Goal: Task Accomplishment & Management: Use online tool/utility

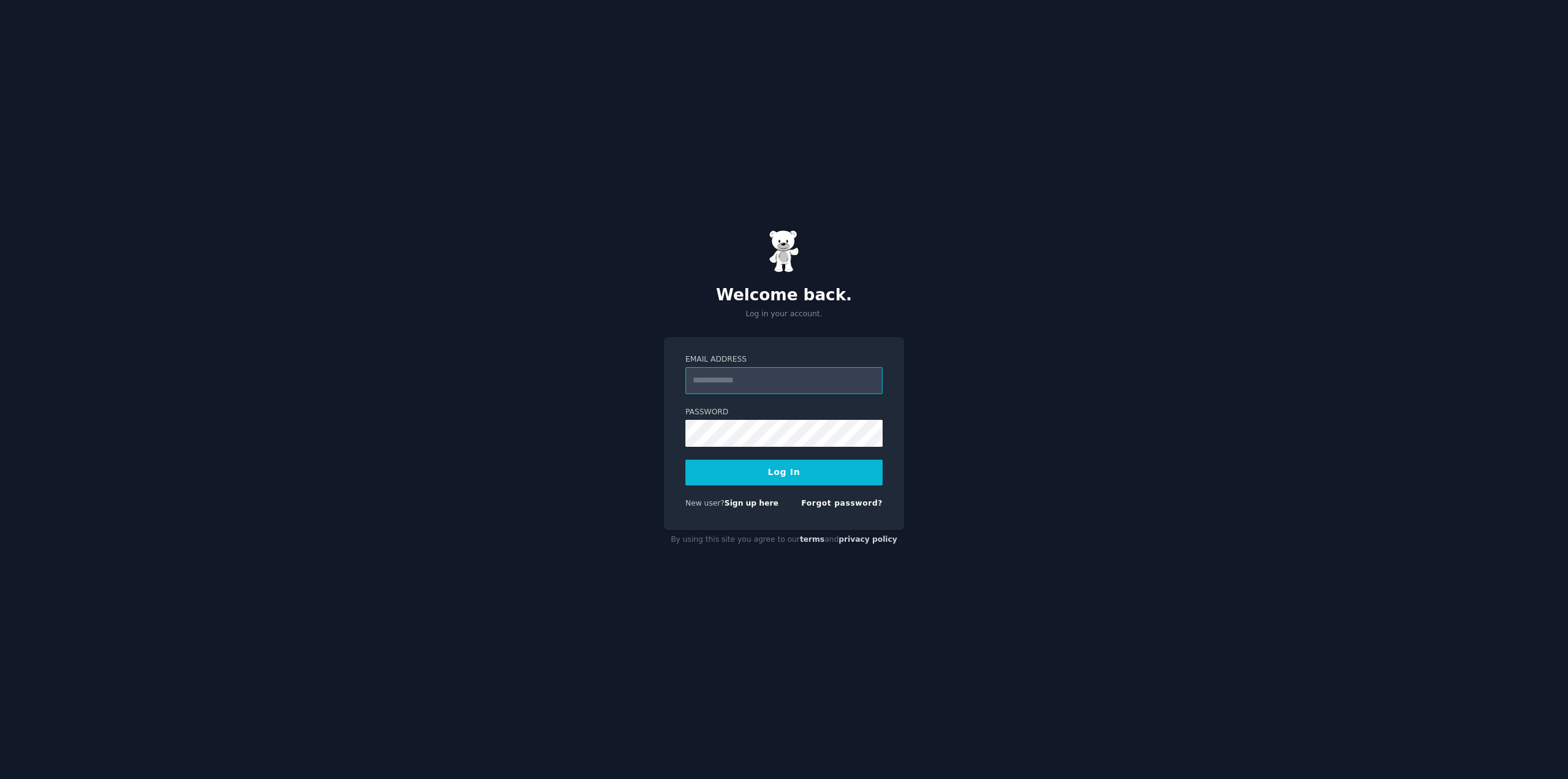
type input "**********"
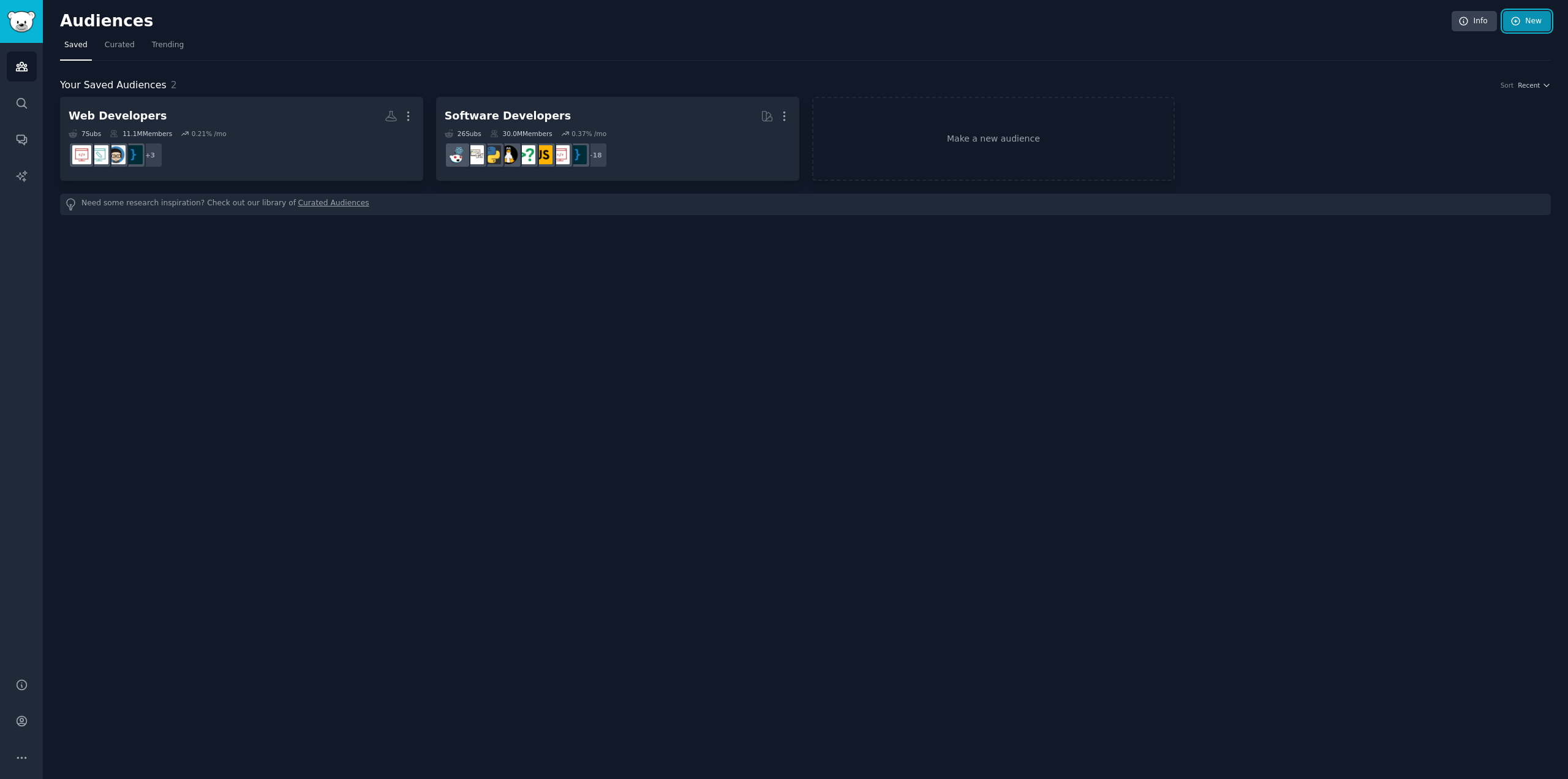
click at [1524, 23] on link "New" at bounding box center [1526, 22] width 48 height 21
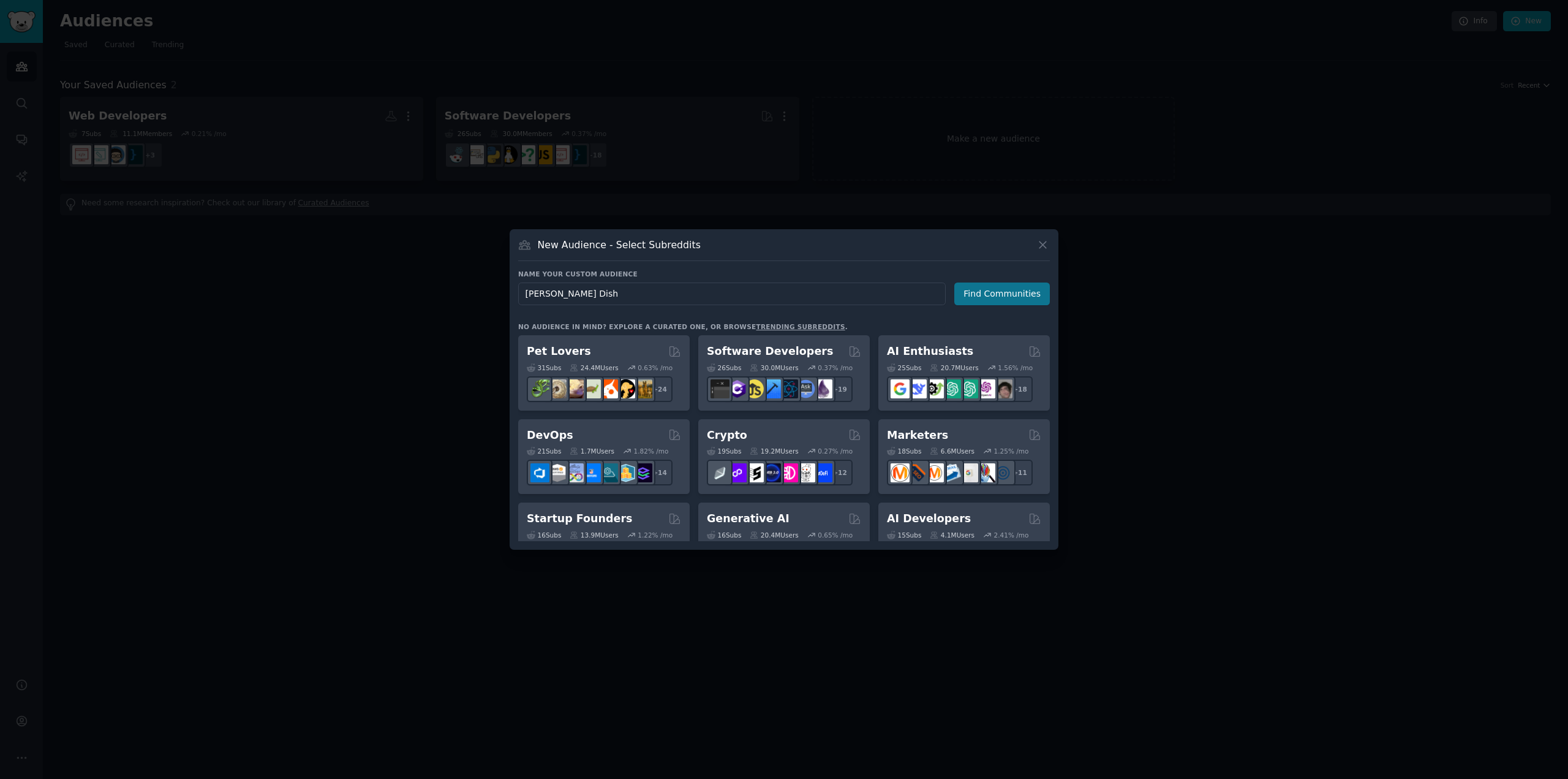
type input "Dawn Dish"
click at [1013, 301] on button "Find Communities" at bounding box center [1002, 293] width 95 height 23
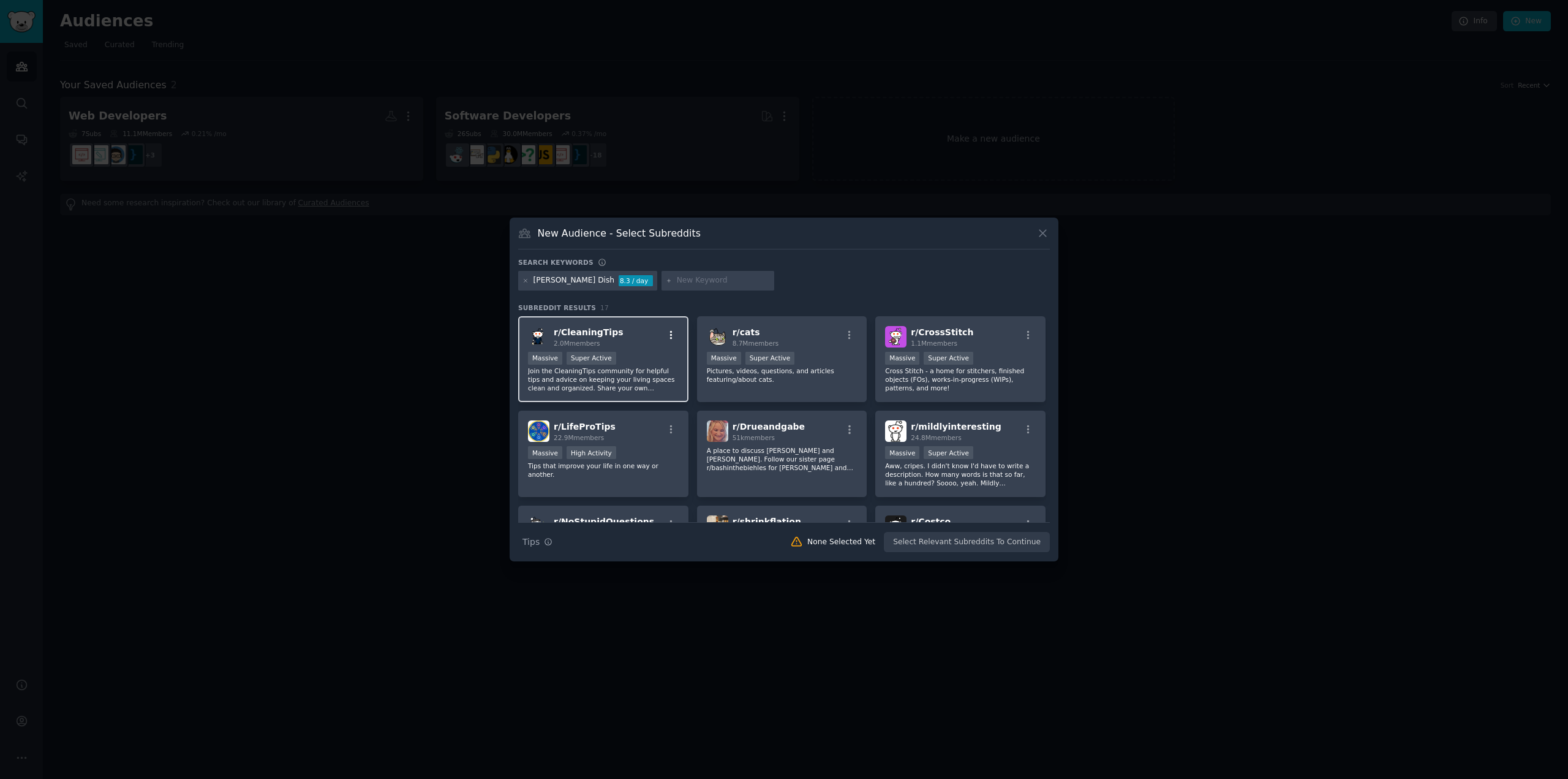
click at [671, 338] on icon "button" at bounding box center [671, 334] width 2 height 8
click at [603, 364] on div "Relevant Subreddit" at bounding box center [598, 360] width 72 height 11
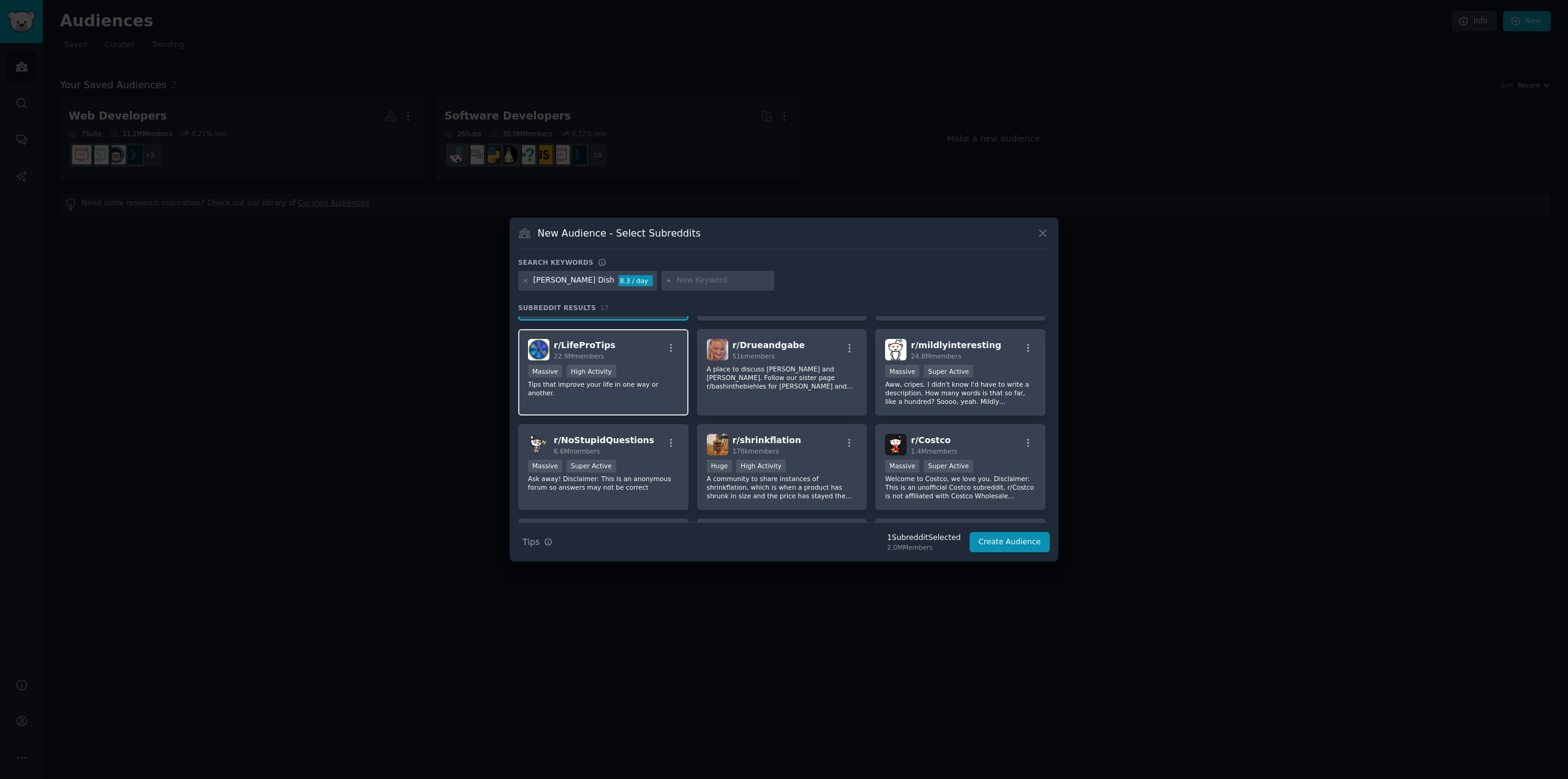
scroll to position [123, 0]
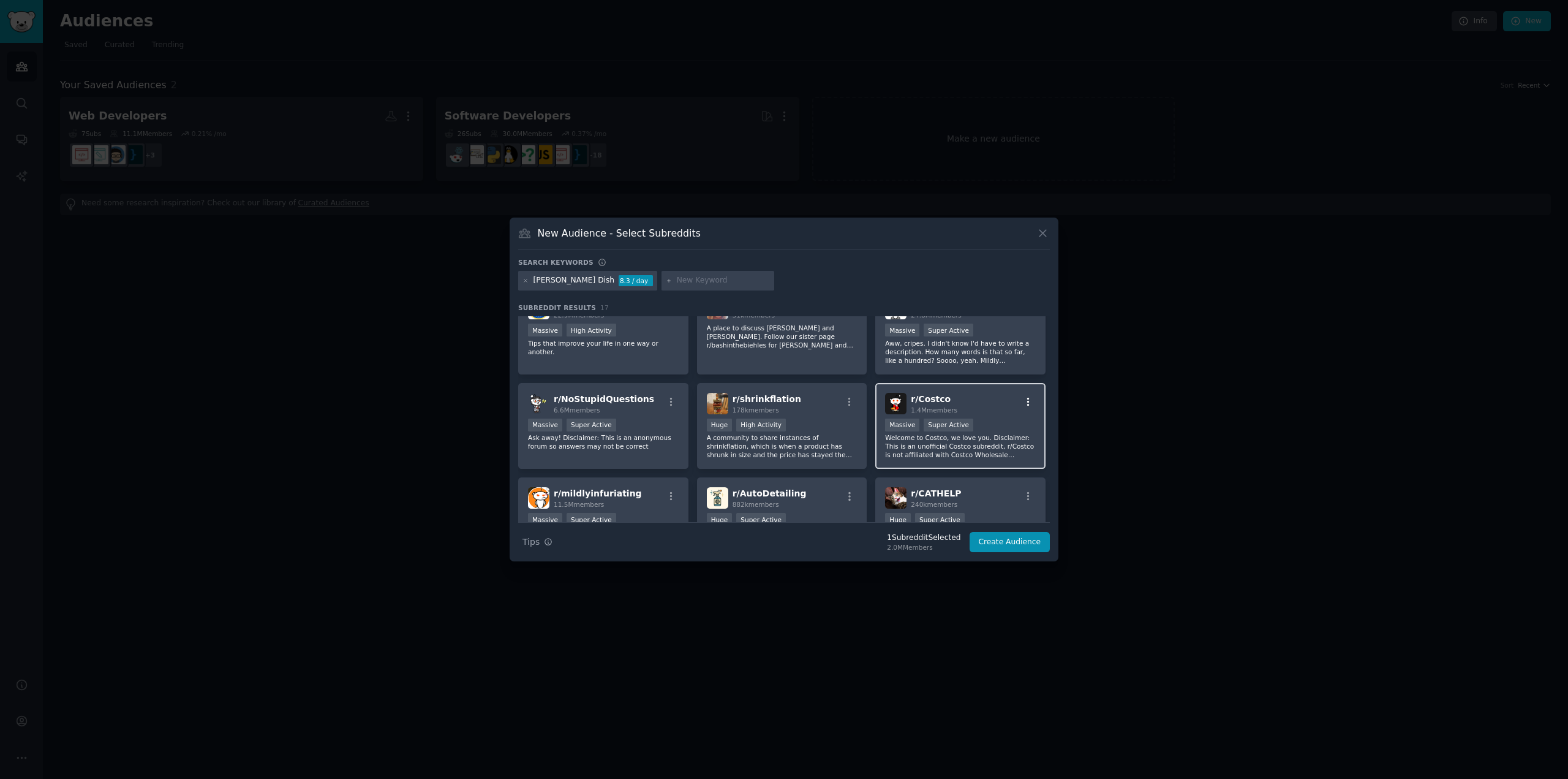
click at [1023, 399] on icon "button" at bounding box center [1028, 402] width 11 height 11
click at [981, 432] on div "Relevant Subreddit Add to your audience" at bounding box center [966, 431] width 137 height 28
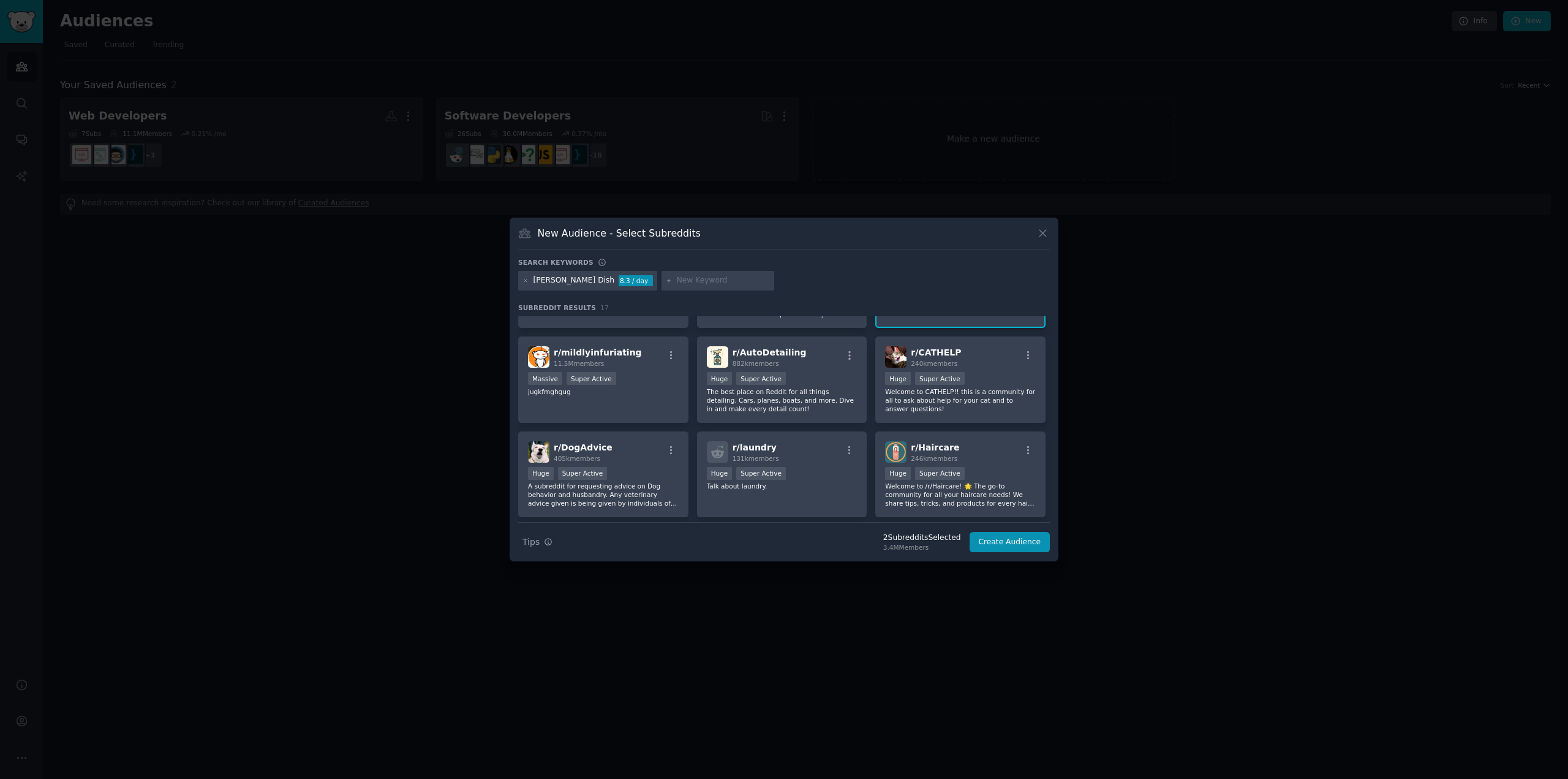
scroll to position [306, 0]
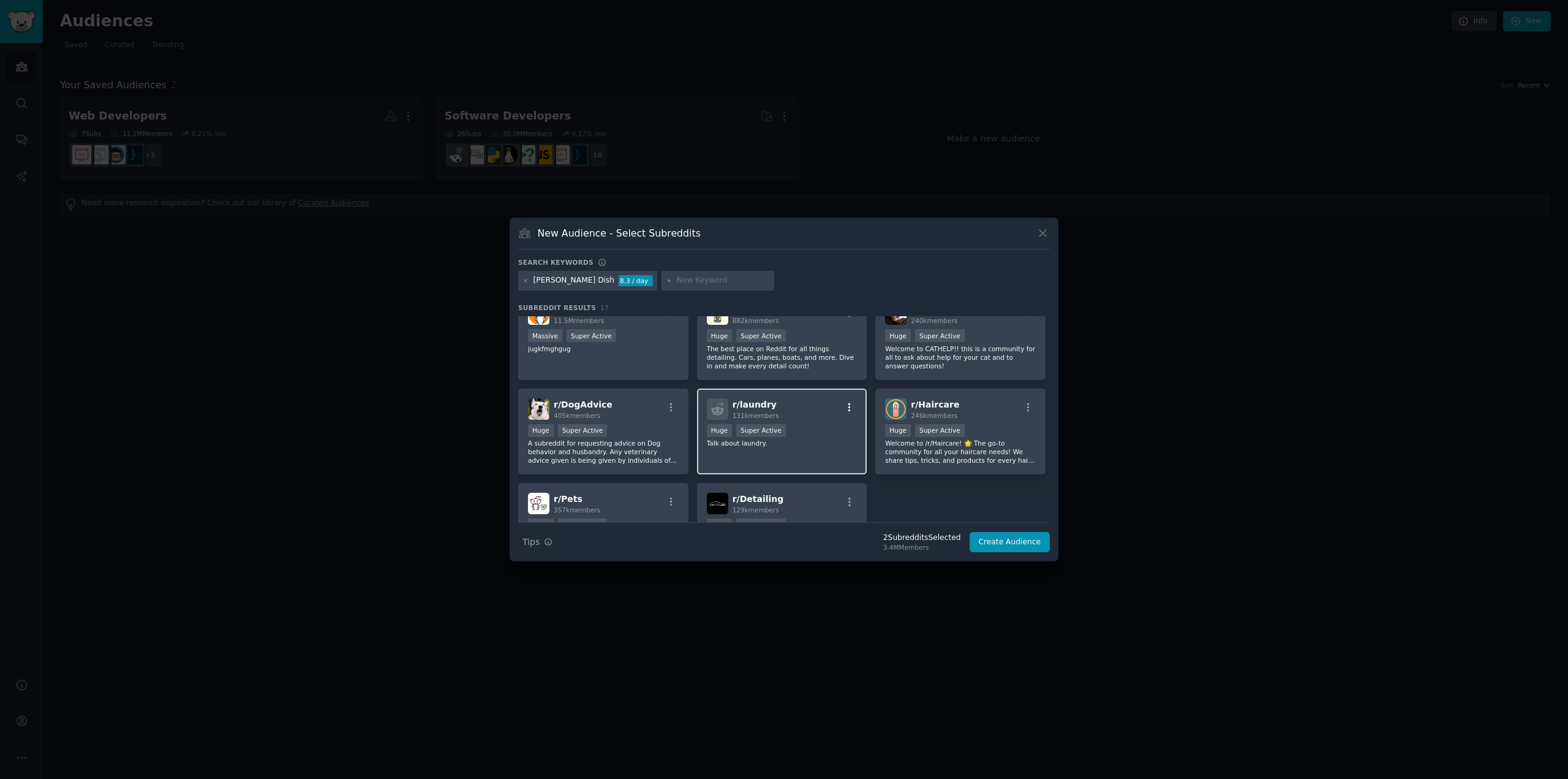
click at [853, 405] on button "button" at bounding box center [850, 407] width 15 height 11
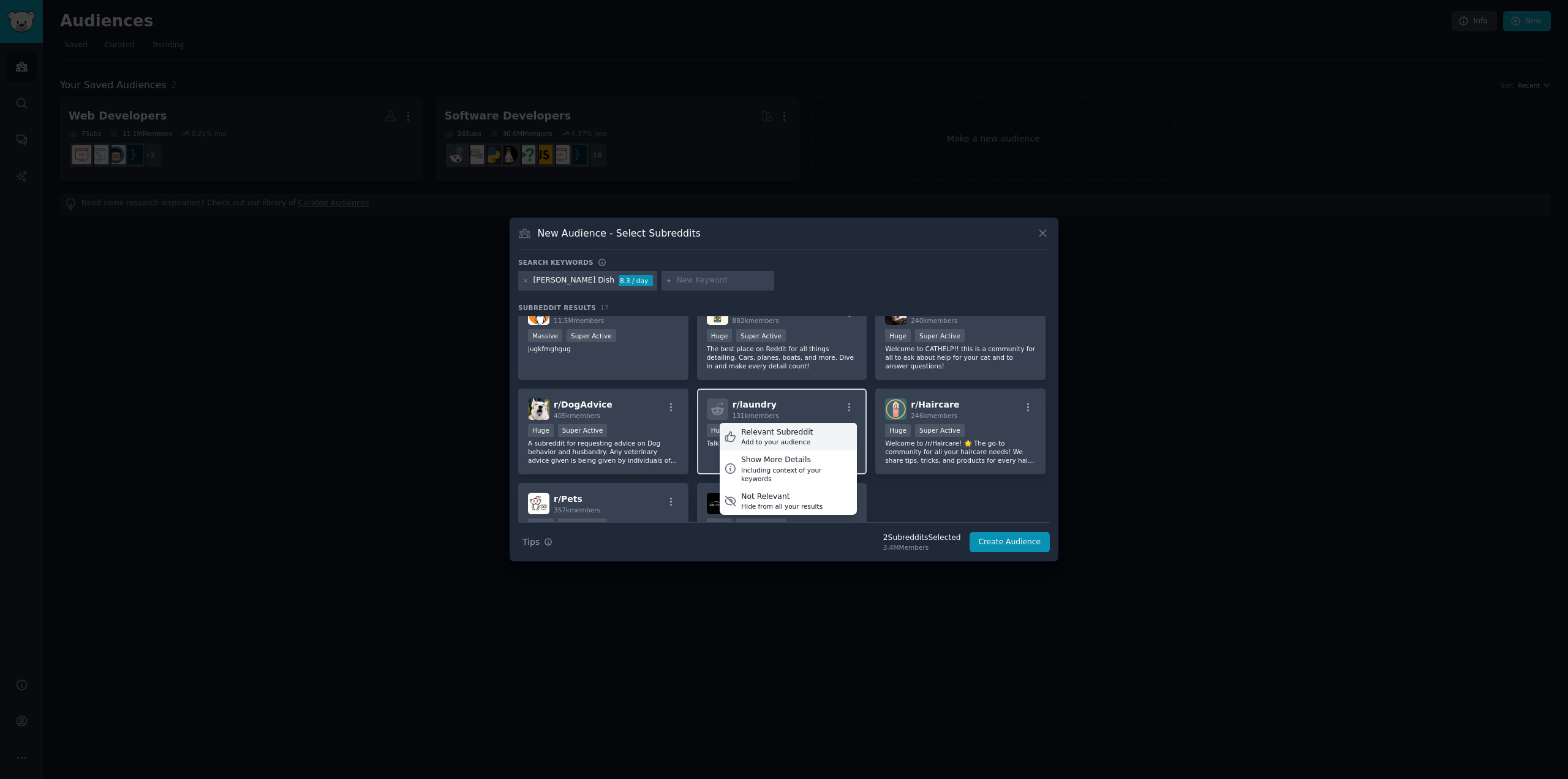
click at [798, 438] on div "Add to your audience" at bounding box center [776, 441] width 72 height 8
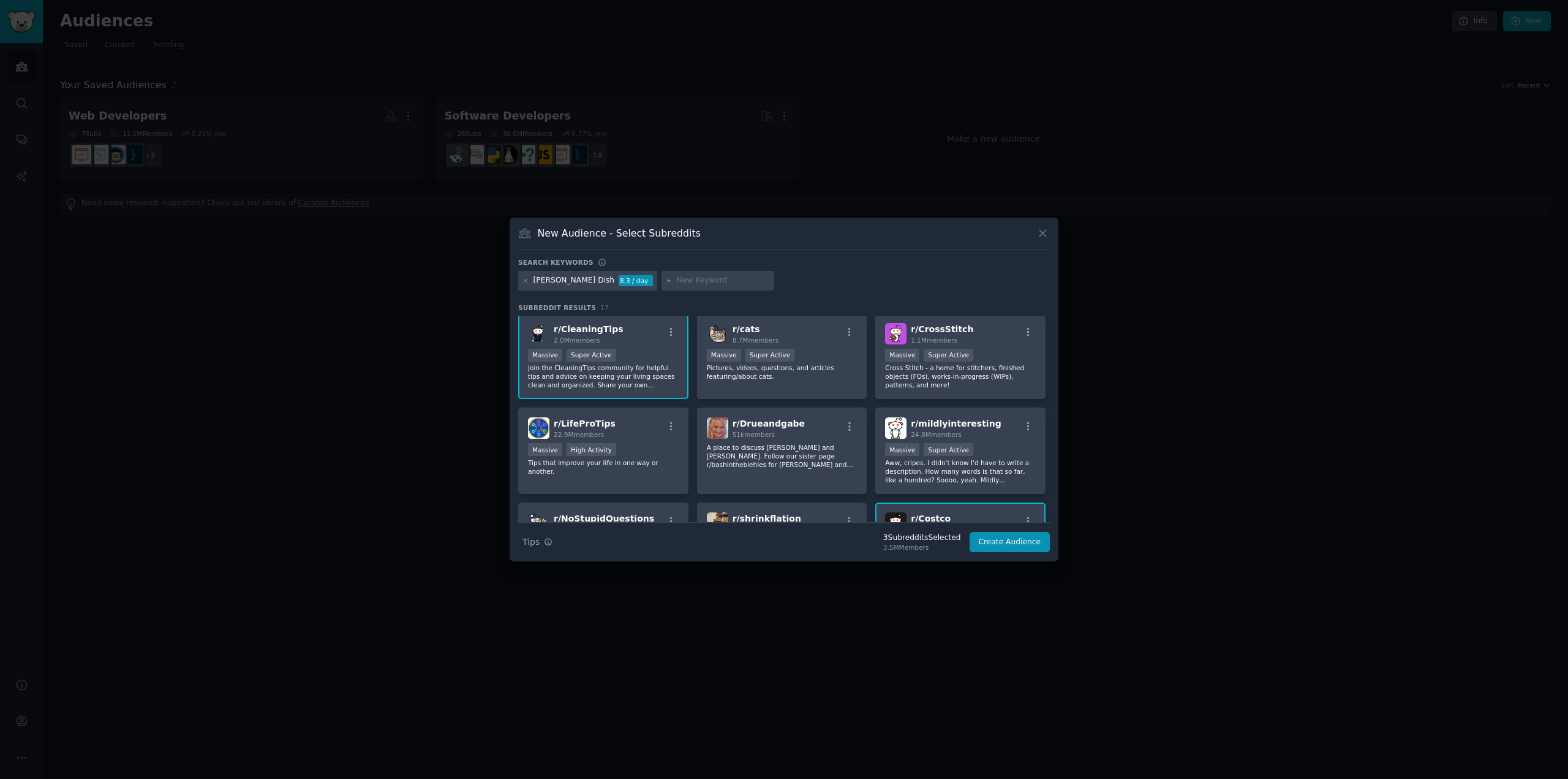
scroll to position [0, 0]
click at [1037, 547] on button "Create Audience" at bounding box center [1009, 542] width 81 height 21
